Goal: Task Accomplishment & Management: Use online tool/utility

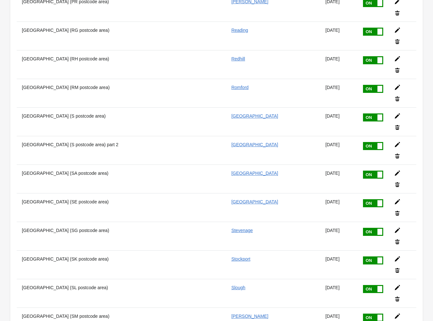
scroll to position [3312, 0]
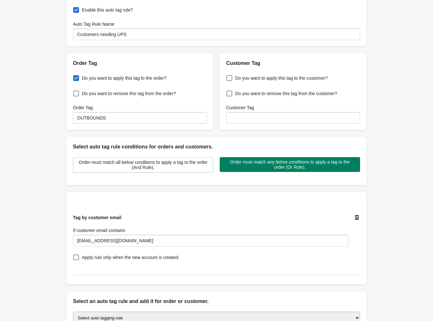
scroll to position [122, 0]
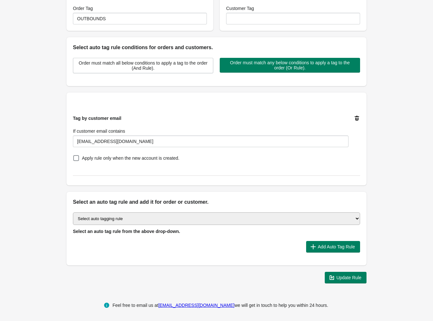
click at [188, 217] on select "Select auto tagging rule Tag by order amount Tag based on the order count (Volu…" at bounding box center [216, 218] width 287 height 13
select select "8"
click at [73, 212] on select "Select auto tagging rule Tag by order amount Tag based on the order count (Volu…" at bounding box center [216, 218] width 287 height 13
click at [334, 245] on span "Add Auto Tag Rule" at bounding box center [336, 246] width 37 height 5
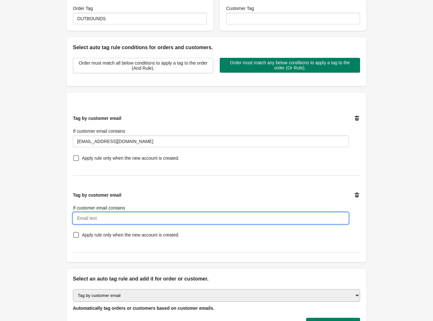
click at [148, 219] on input "If customer email contains" at bounding box center [211, 218] width 276 height 12
paste input "[EMAIL_ADDRESS][DOMAIN_NAME]"
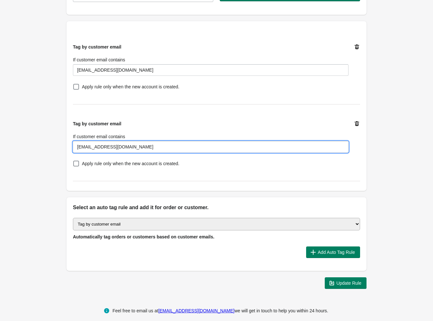
scroll to position [194, 0]
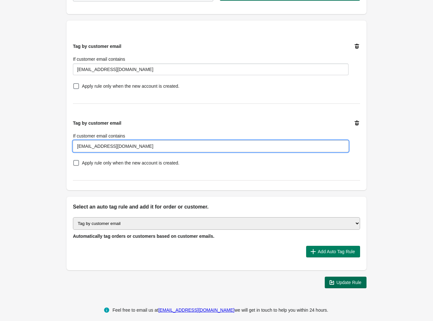
type input "[EMAIL_ADDRESS][DOMAIN_NAME]"
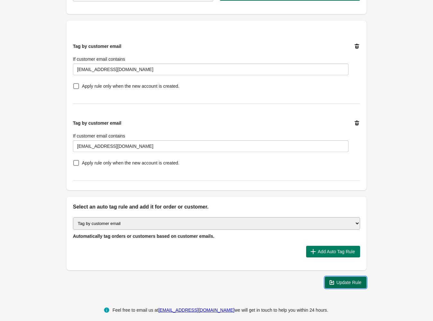
click at [347, 283] on span "Update Rule" at bounding box center [349, 282] width 25 height 5
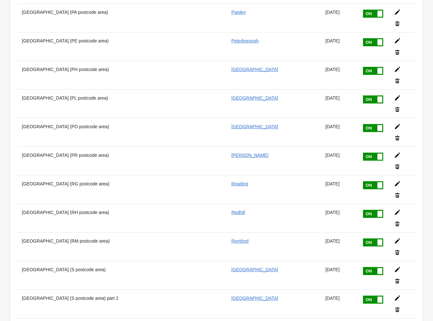
scroll to position [3312, 0]
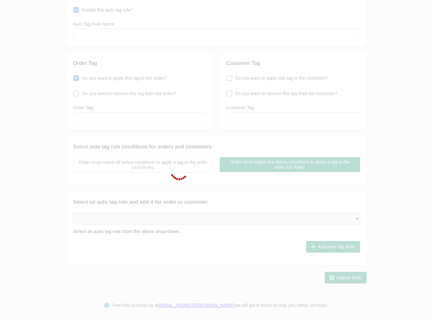
type input "Customers needing UPS"
checkbox input "true"
type input "OUTBOUNDS"
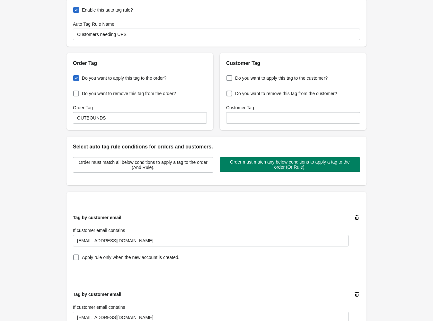
scroll to position [199, 0]
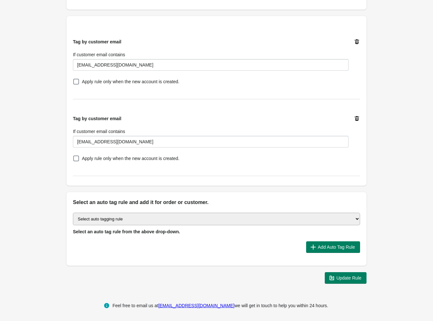
click at [217, 217] on select "Select auto tagging rule Tag by order amount Tag based on the order count (Volu…" at bounding box center [216, 219] width 287 height 13
select select "8"
click at [73, 213] on select "Select auto tagging rule Tag by order amount Tag based on the order count (Volu…" at bounding box center [216, 219] width 287 height 13
click at [329, 247] on span "Add Auto Tag Rule" at bounding box center [336, 247] width 37 height 5
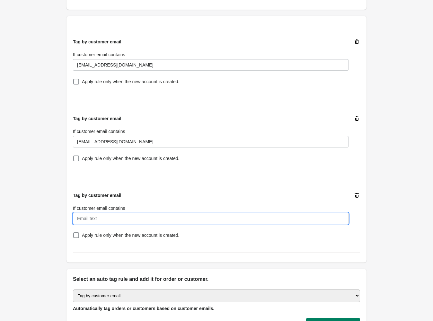
click at [136, 220] on input "If customer email contains" at bounding box center [211, 219] width 276 height 12
paste input "countrytailsgrooming@aol.com"
type input "countrytailsgrooming@aol.com"
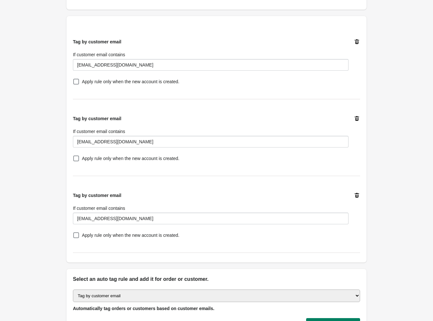
click at [203, 190] on div "Tag by customer email If customer email contains countrytailsgrooming@aol.com A…" at bounding box center [214, 213] width 293 height 53
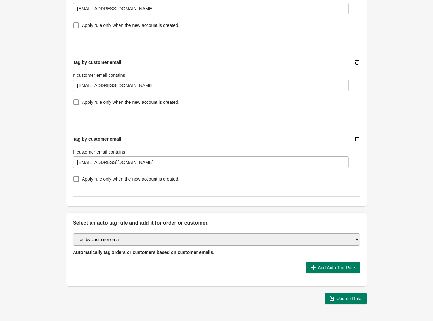
scroll to position [275, 0]
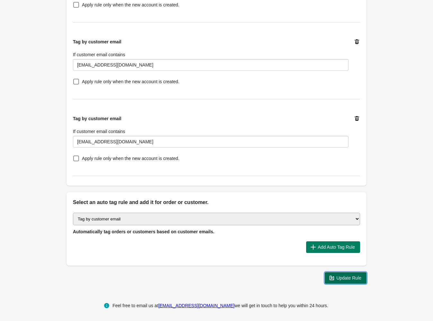
click at [352, 280] on span "Update Rule" at bounding box center [346, 278] width 32 height 6
